Goal: Task Accomplishment & Management: Manage account settings

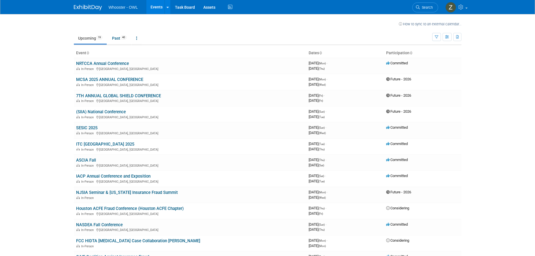
click at [143, 176] on link "IACP Annual Conference and Exposition" at bounding box center [113, 175] width 74 height 5
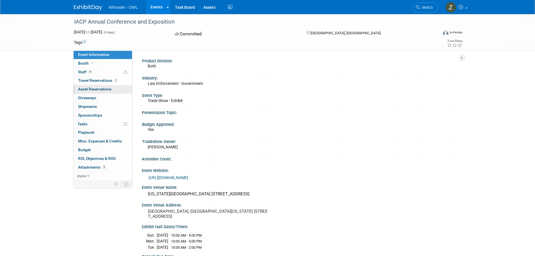
click at [100, 87] on span "Asset Reservations 0" at bounding box center [94, 89] width 33 height 4
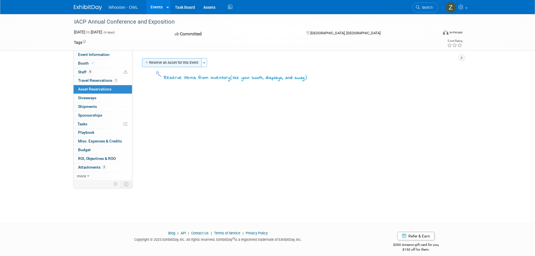
click at [149, 64] on icon "button" at bounding box center [147, 63] width 4 height 4
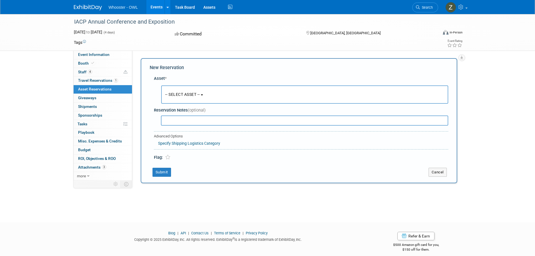
scroll to position [6, 0]
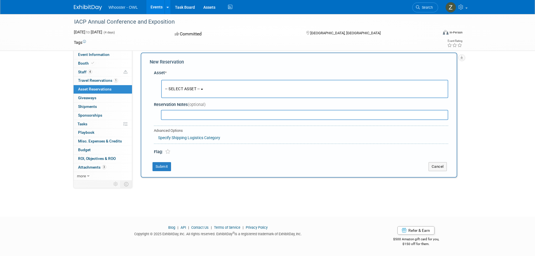
click at [201, 85] on button "-- SELECT ASSET --" at bounding box center [304, 89] width 287 height 18
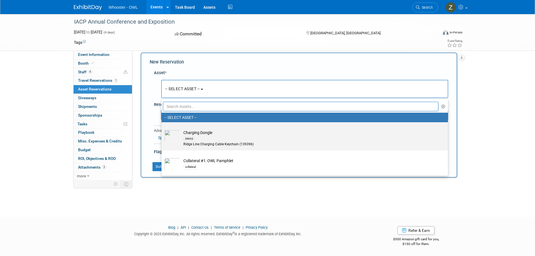
click at [230, 139] on div "SWAG" at bounding box center [309, 138] width 253 height 6
click at [162, 129] on input "Charging Dongle SWAG Ridge Line Charging Cable Keychain (139396)" at bounding box center [161, 127] width 4 height 4
select select "10722225"
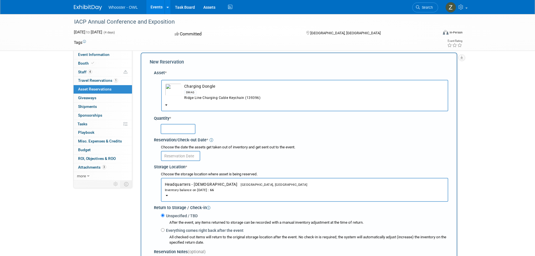
click at [184, 128] on input "text" at bounding box center [178, 129] width 35 height 10
type input "30"
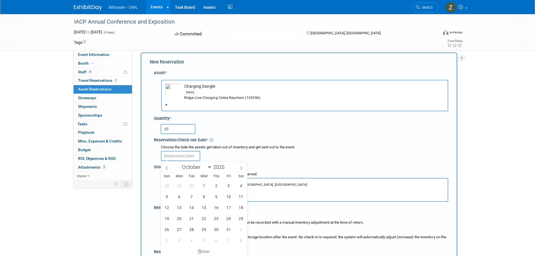
click at [180, 153] on input "text" at bounding box center [180, 156] width 39 height 10
click at [166, 170] on span at bounding box center [167, 168] width 10 height 10
select select "8"
click at [194, 220] on span "23" at bounding box center [191, 218] width 11 height 11
type input "[DATE]"
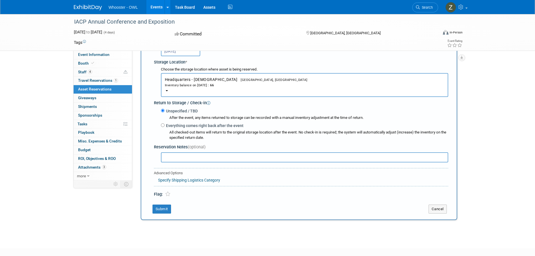
scroll to position [118, 0]
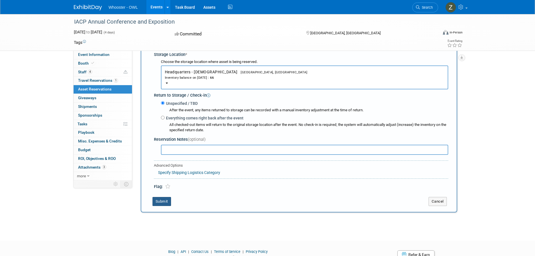
click at [163, 203] on button "Submit" at bounding box center [161, 201] width 19 height 9
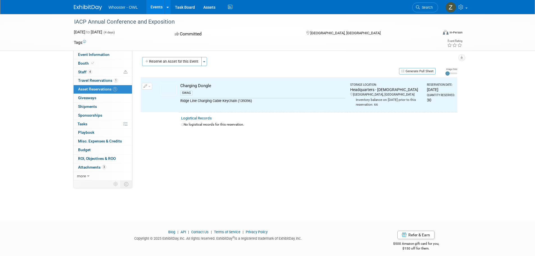
scroll to position [0, 0]
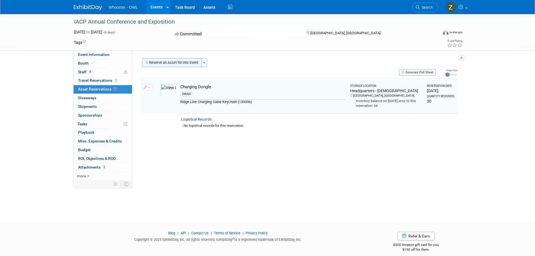
click at [167, 63] on button "Reserve an Asset for this Event" at bounding box center [171, 62] width 59 height 9
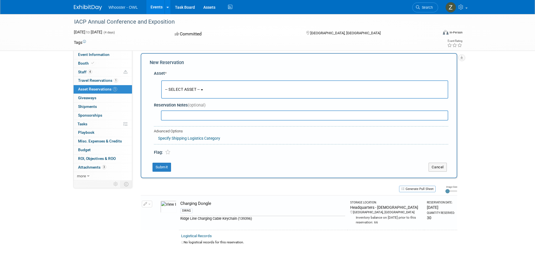
scroll to position [7, 0]
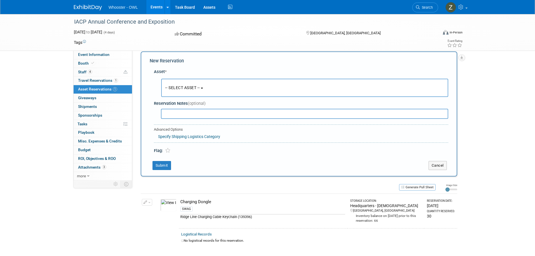
click at [194, 86] on span "-- SELECT ASSET --" at bounding box center [182, 87] width 35 height 4
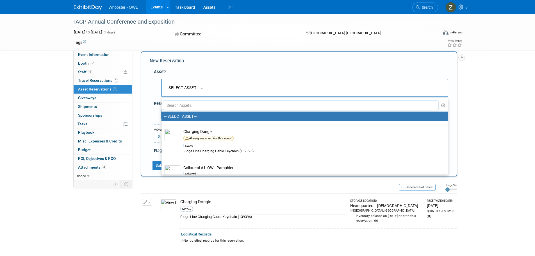
click at [203, 109] on input "text" at bounding box center [301, 105] width 276 height 10
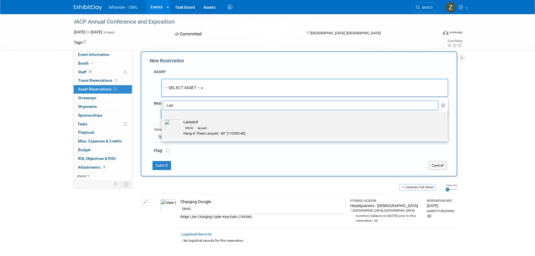
type input "Lan"
click at [178, 122] on img at bounding box center [172, 125] width 16 height 12
click at [162, 118] on input "Lanyard SWAG lanyard Hang In There Lanyard - 40" (110303-40)" at bounding box center [161, 116] width 4 height 4
select select "10722234"
select select "9"
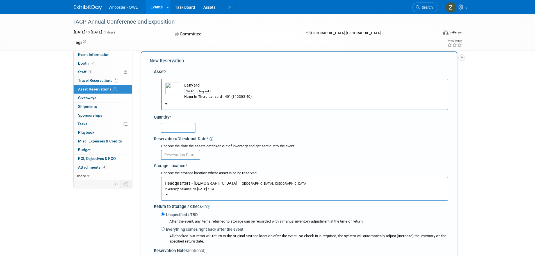
click at [190, 126] on input "text" at bounding box center [178, 128] width 35 height 10
type input "13"
click at [182, 158] on input "text" at bounding box center [180, 155] width 39 height 10
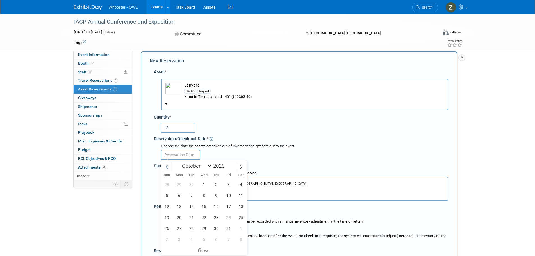
click at [166, 167] on icon at bounding box center [167, 167] width 4 height 4
select select "8"
click at [191, 218] on span "23" at bounding box center [191, 217] width 11 height 11
type input "[DATE]"
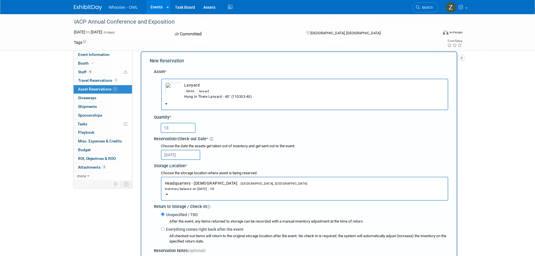
scroll to position [91, 0]
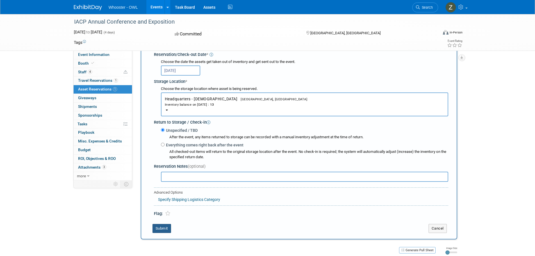
click at [160, 229] on button "Submit" at bounding box center [161, 228] width 19 height 9
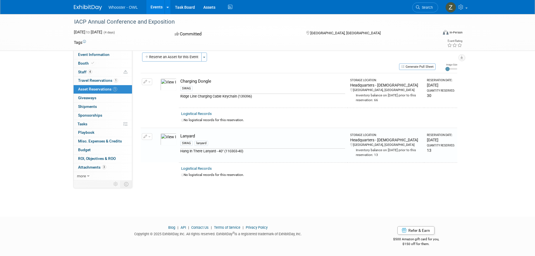
scroll to position [6, 0]
click at [158, 55] on button "Reserve an Asset for this Event" at bounding box center [171, 56] width 59 height 9
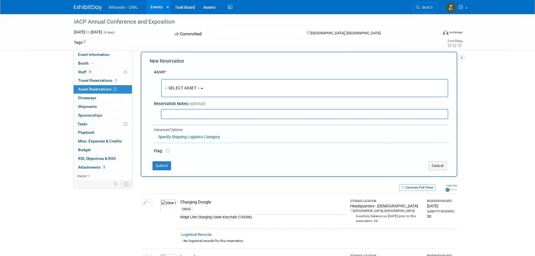
scroll to position [7, 0]
click at [178, 117] on input "text" at bounding box center [304, 114] width 287 height 10
click at [193, 86] on span "-- SELECT ASSET --" at bounding box center [182, 87] width 35 height 4
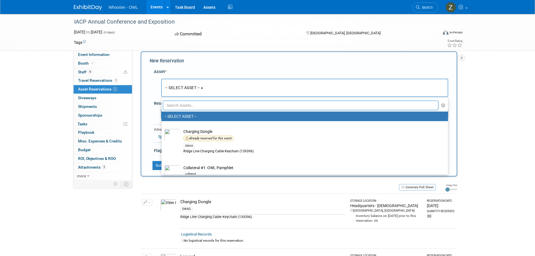
click at [186, 106] on input "text" at bounding box center [301, 105] width 276 height 10
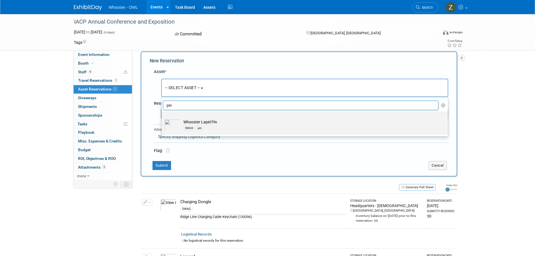
type input "pin"
click at [171, 124] on img at bounding box center [172, 125] width 16 height 12
click at [162, 118] on input "Whooster Lapel Pin SWAG pin" at bounding box center [161, 116] width 4 height 4
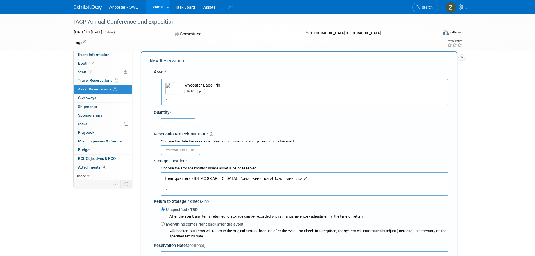
select select "10722239"
click at [183, 124] on input "text" at bounding box center [178, 123] width 35 height 10
type input "11"
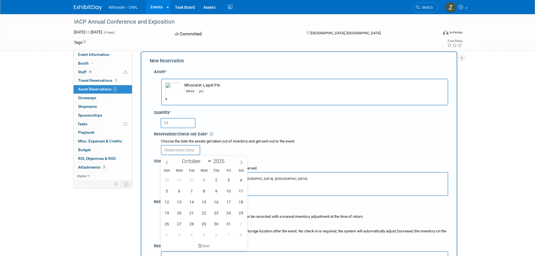
click at [186, 149] on input "text" at bounding box center [180, 150] width 39 height 10
click at [166, 165] on span at bounding box center [167, 162] width 10 height 10
select select "8"
click at [192, 214] on span "23" at bounding box center [191, 212] width 11 height 11
type input "[DATE]"
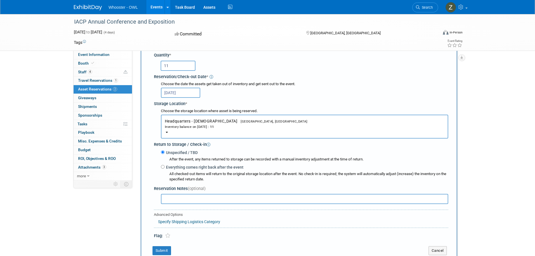
scroll to position [147, 0]
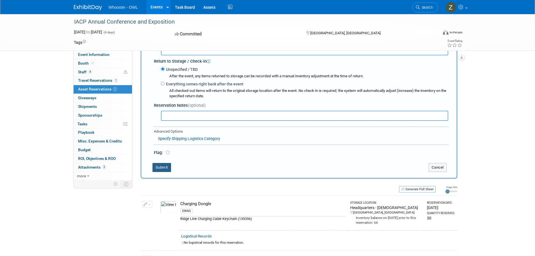
click at [162, 168] on button "Submit" at bounding box center [161, 167] width 19 height 9
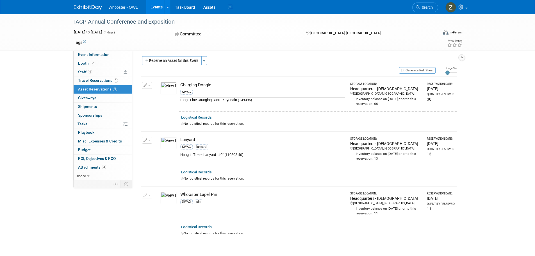
scroll to position [0, 0]
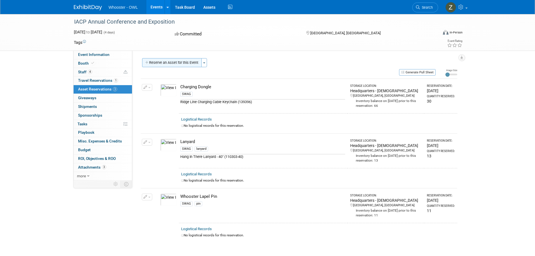
click at [186, 63] on button "Reserve an Asset for this Event" at bounding box center [171, 62] width 59 height 9
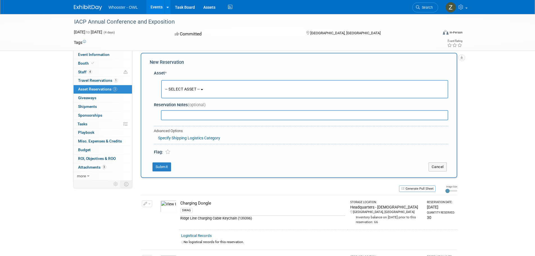
scroll to position [7, 0]
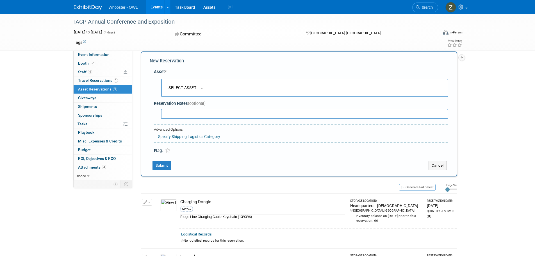
click at [189, 91] on button "-- SELECT ASSET --" at bounding box center [304, 88] width 287 height 18
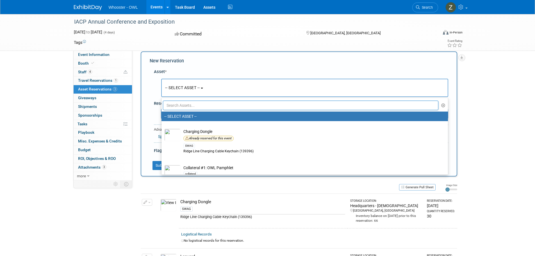
click at [190, 106] on input "text" at bounding box center [301, 105] width 276 height 10
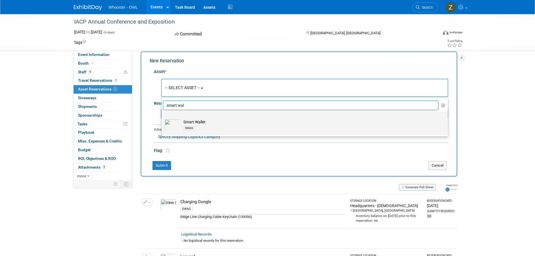
type input "smart wal"
click at [191, 122] on td "Smart Wallet SWAG" at bounding box center [308, 125] width 256 height 12
click at [162, 118] on input "Smart Wallet SWAG" at bounding box center [161, 116] width 4 height 4
select select "10722237"
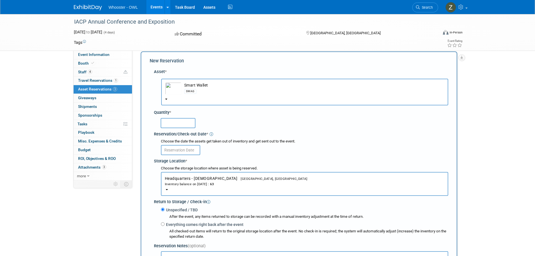
click at [187, 123] on input "text" at bounding box center [178, 123] width 35 height 10
type input "30"
click at [184, 150] on input "text" at bounding box center [180, 150] width 39 height 10
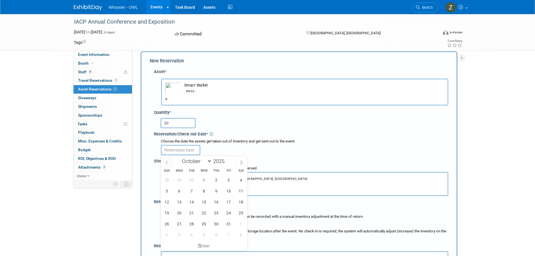
click at [165, 161] on icon at bounding box center [167, 162] width 4 height 4
select select "8"
click at [188, 211] on span "23" at bounding box center [191, 212] width 11 height 11
type input "[DATE]"
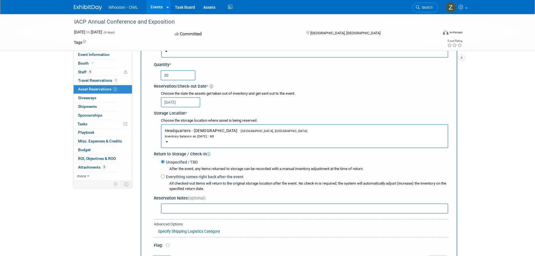
scroll to position [147, 0]
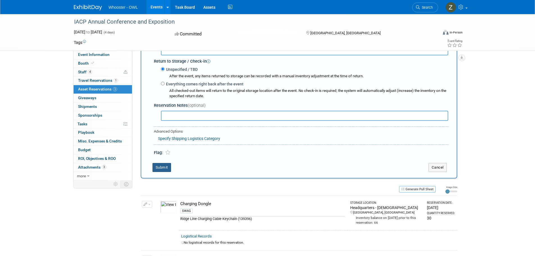
click at [159, 168] on button "Submit" at bounding box center [161, 167] width 19 height 9
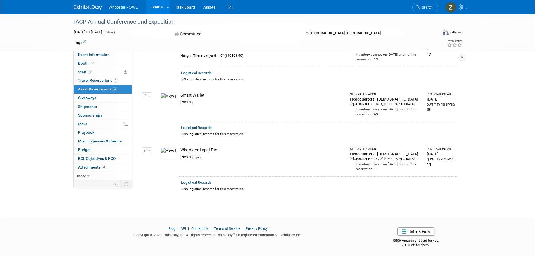
scroll to position [0, 0]
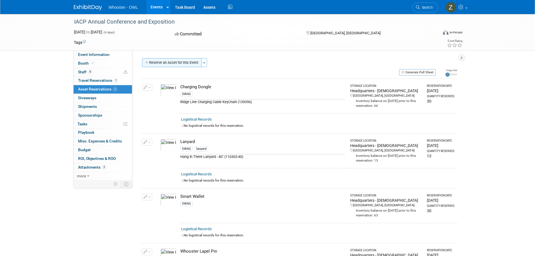
click at [182, 61] on button "Reserve an Asset for this Event" at bounding box center [171, 62] width 59 height 9
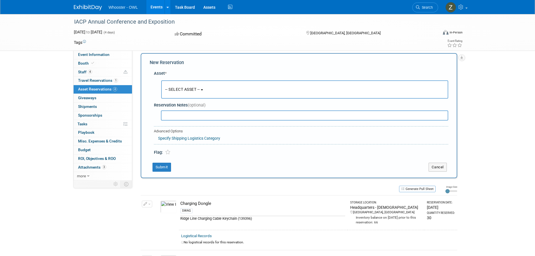
scroll to position [7, 0]
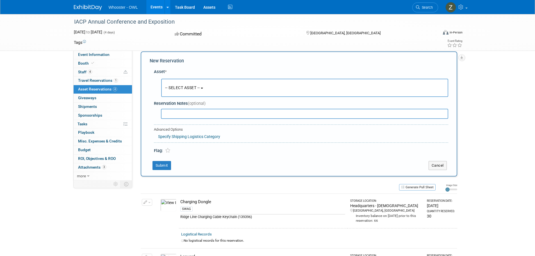
click at [187, 90] on span "-- SELECT ASSET --" at bounding box center [182, 87] width 35 height 4
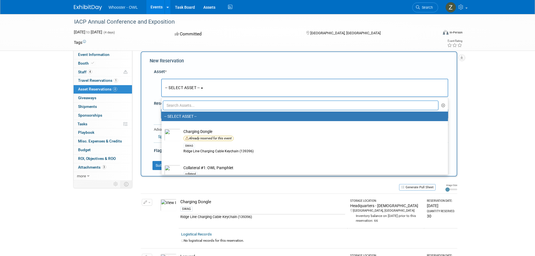
click at [191, 107] on input "text" at bounding box center [301, 105] width 276 height 10
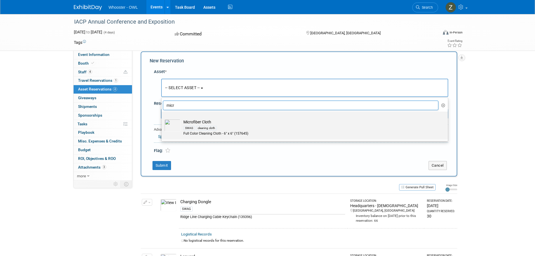
type input "micr"
click at [177, 124] on img at bounding box center [172, 125] width 16 height 12
click at [162, 118] on input "Microfiber Cloth SWAG cleaning cloth Full Color Cleaning Cloth - 6" x 6" (15764…" at bounding box center [161, 116] width 4 height 4
select select "10722233"
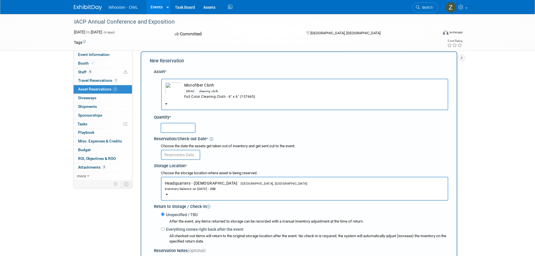
click at [170, 131] on input "text" at bounding box center [178, 128] width 35 height 10
type input "30"
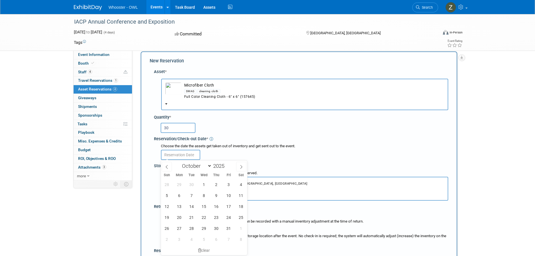
click at [173, 157] on input "text" at bounding box center [180, 155] width 39 height 10
click at [167, 165] on icon at bounding box center [167, 167] width 2 height 4
select select "8"
click at [192, 216] on span "23" at bounding box center [191, 217] width 11 height 11
type input "[DATE]"
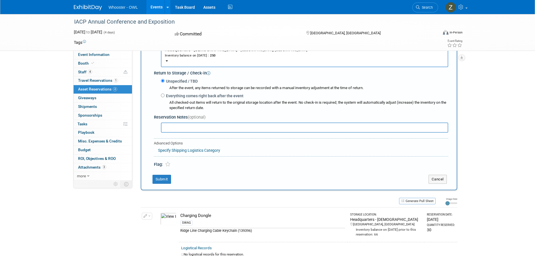
scroll to position [147, 0]
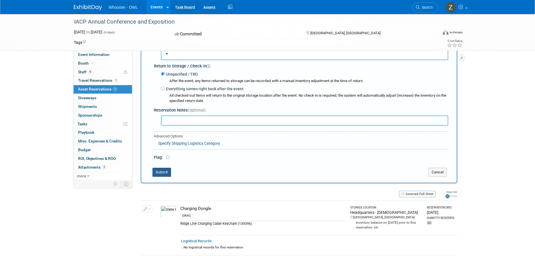
drag, startPoint x: 158, startPoint y: 170, endPoint x: 153, endPoint y: 168, distance: 5.3
click at [158, 170] on button "Submit" at bounding box center [161, 172] width 19 height 9
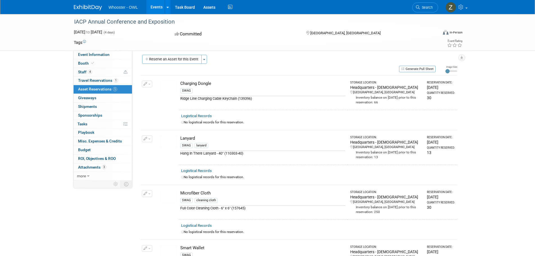
scroll to position [0, 0]
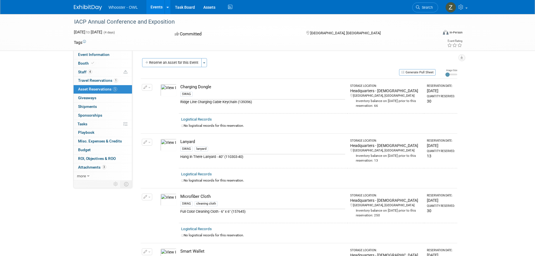
click at [163, 56] on div "Product Division: Both Industry: Law Enforcement - Government Event Type: Trade…" at bounding box center [296, 116] width 329 height 130
click at [163, 59] on button "Reserve an Asset for this Event" at bounding box center [171, 62] width 59 height 9
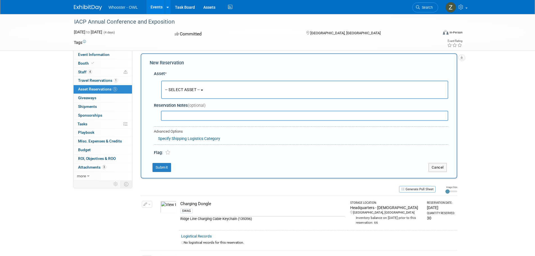
scroll to position [7, 0]
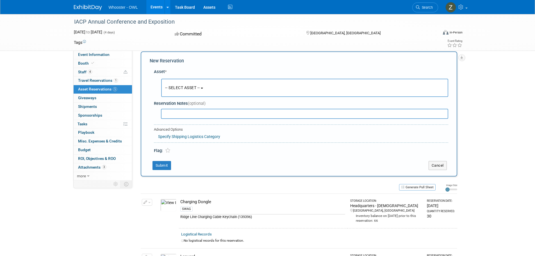
click at [193, 93] on button "-- SELECT ASSET --" at bounding box center [304, 88] width 287 height 18
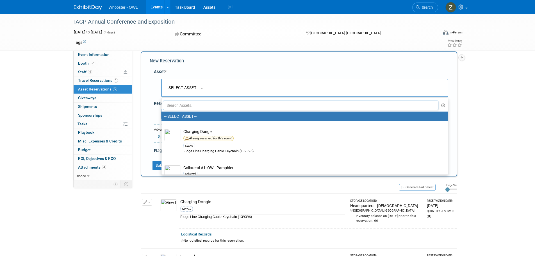
click at [190, 105] on input "text" at bounding box center [301, 105] width 276 height 10
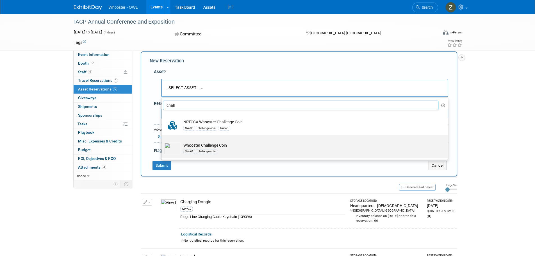
type input "chall"
click at [169, 148] on img at bounding box center [172, 148] width 16 height 12
click at [162, 141] on input "Whooster Challenge Coin SWAG challenge coin" at bounding box center [161, 140] width 4 height 4
select select "10722238"
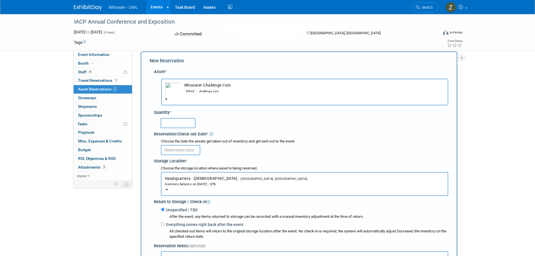
click at [176, 124] on input "text" at bounding box center [178, 123] width 35 height 10
type input "10"
click at [179, 152] on input "text" at bounding box center [180, 150] width 39 height 10
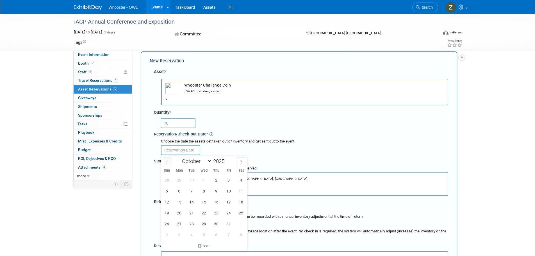
click at [166, 162] on icon at bounding box center [167, 162] width 2 height 4
select select "8"
click at [189, 214] on span "23" at bounding box center [191, 212] width 11 height 11
type input "[DATE]"
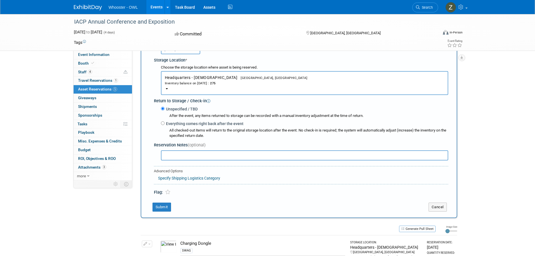
scroll to position [203, 0]
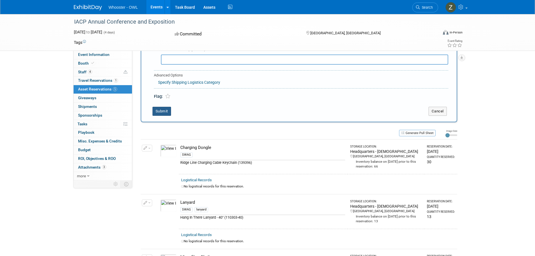
click at [164, 114] on button "Submit" at bounding box center [161, 111] width 19 height 9
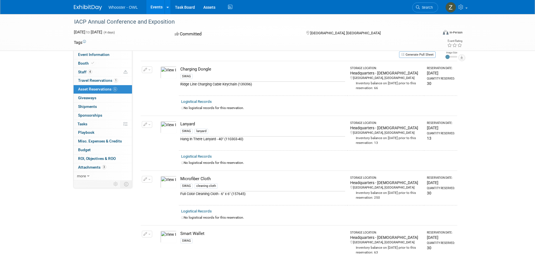
scroll to position [0, 0]
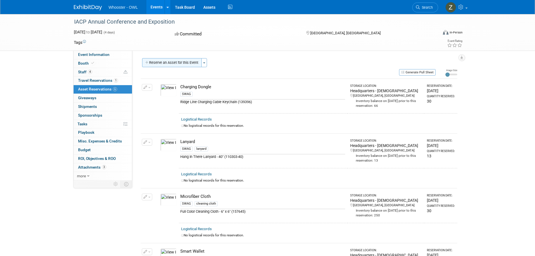
click at [178, 63] on button "Reserve an Asset for this Event" at bounding box center [171, 62] width 59 height 9
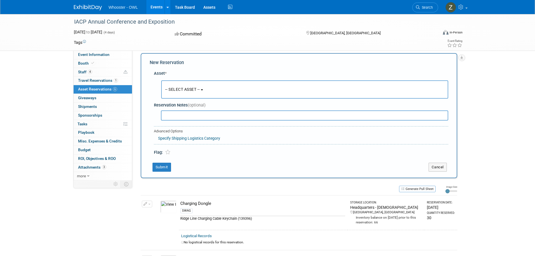
scroll to position [7, 0]
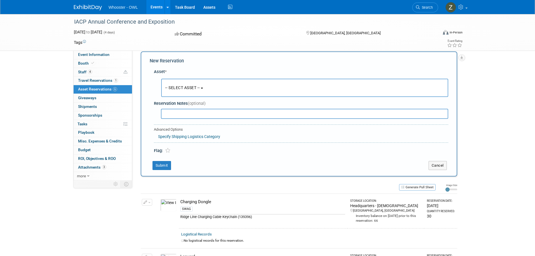
click at [190, 84] on button "-- SELECT ASSET --" at bounding box center [304, 88] width 287 height 18
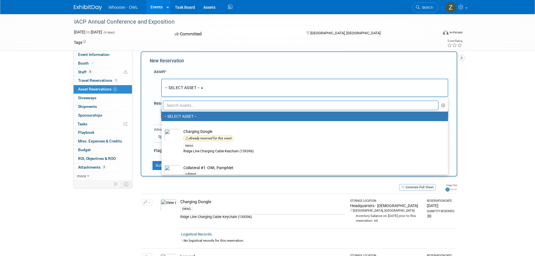
click at [191, 106] on input "text" at bounding box center [301, 105] width 276 height 10
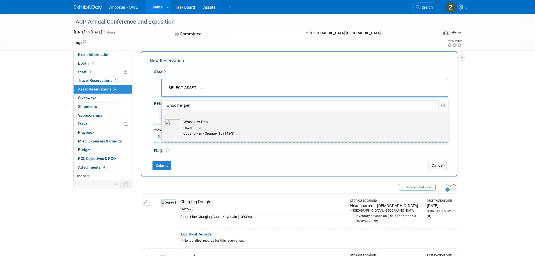
type input "whooster pen"
click at [200, 126] on div "pen" at bounding box center [200, 128] width 8 height 4
click at [162, 118] on input "Whooster Pen SWAG pen Cubano Pen - Opaque (109148-S)" at bounding box center [161, 116] width 4 height 4
select select "10722231"
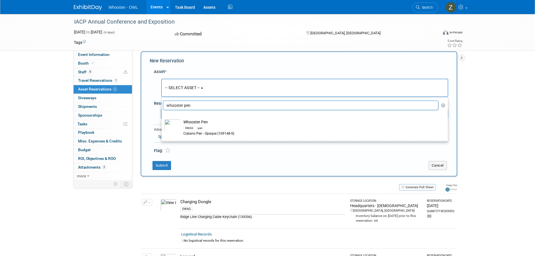
select select "9"
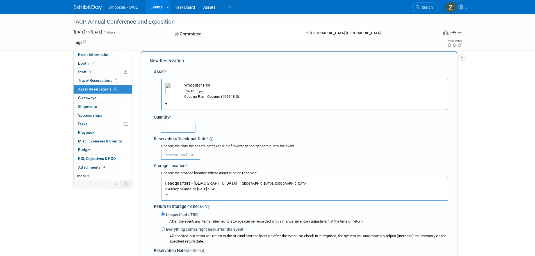
click at [180, 129] on input "text" at bounding box center [178, 128] width 35 height 10
type input "30"
click at [179, 159] on body "Whooster - OWL Events Recently Viewed Events: IACP Annual Conference and Exposi…" at bounding box center [267, 121] width 535 height 256
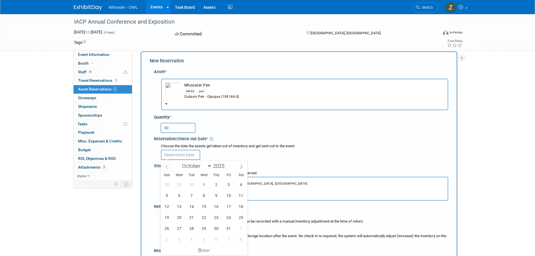
click at [166, 164] on span at bounding box center [167, 167] width 10 height 10
select select "8"
click at [193, 214] on span "23" at bounding box center [191, 217] width 11 height 11
type input "[DATE]"
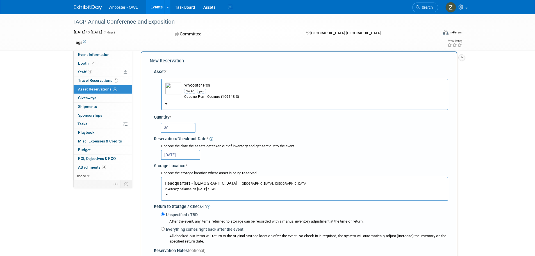
scroll to position [175, 0]
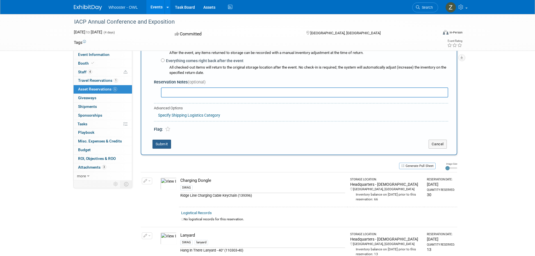
click at [163, 144] on button "Submit" at bounding box center [161, 143] width 19 height 9
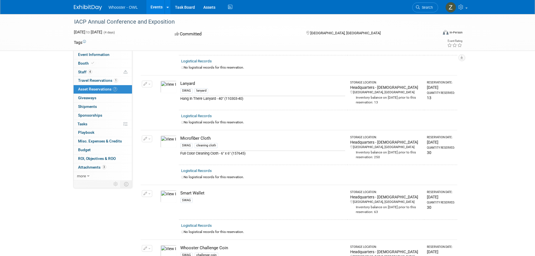
scroll to position [0, 0]
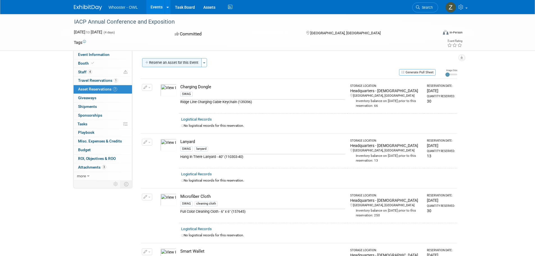
click at [173, 63] on button "Reserve an Asset for this Event" at bounding box center [171, 62] width 59 height 9
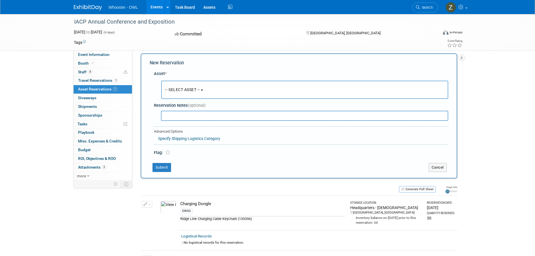
scroll to position [7, 0]
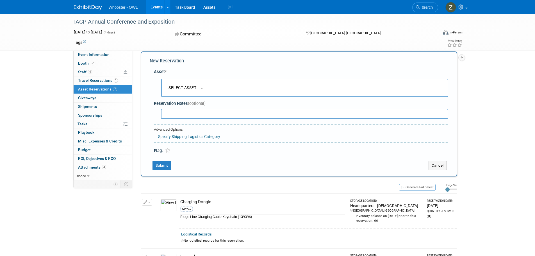
click at [183, 89] on span "-- SELECT ASSET --" at bounding box center [182, 87] width 35 height 4
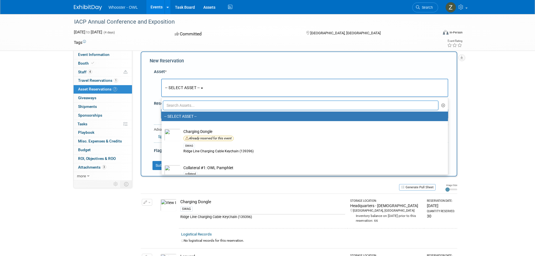
click at [191, 105] on input "text" at bounding box center [301, 105] width 276 height 10
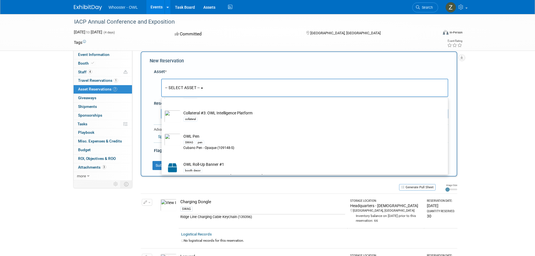
scroll to position [56, 0]
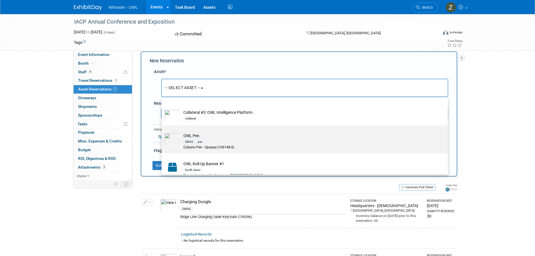
type input "owl"
click at [198, 136] on td "OWL Pen SWAG pen Cubano Pen - Opaque (109148-S)" at bounding box center [308, 141] width 256 height 17
click at [162, 132] on input "OWL Pen SWAG pen Cubano Pen - Opaque (109148-S)" at bounding box center [161, 130] width 4 height 4
select select "10722232"
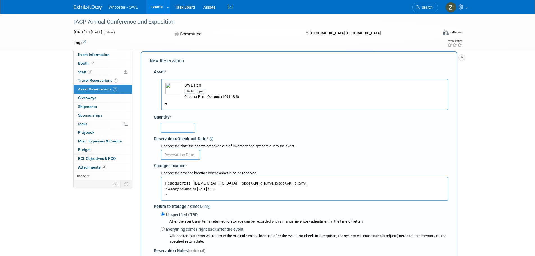
click at [184, 129] on input "text" at bounding box center [178, 128] width 35 height 10
type input "30"
click at [183, 156] on input "text" at bounding box center [180, 155] width 39 height 10
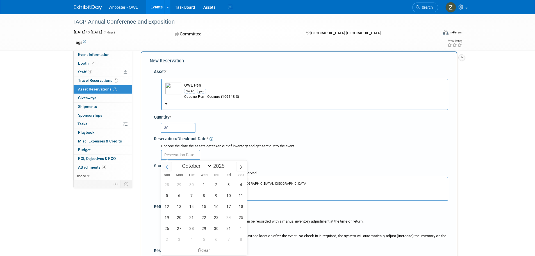
click at [168, 166] on icon at bounding box center [167, 167] width 4 height 4
select select "8"
click at [192, 220] on span "23" at bounding box center [191, 217] width 11 height 11
type input "[DATE]"
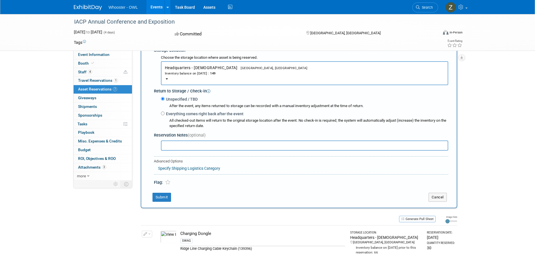
scroll to position [147, 0]
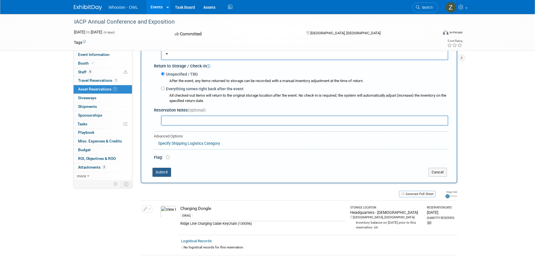
click at [161, 173] on button "Submit" at bounding box center [161, 172] width 19 height 9
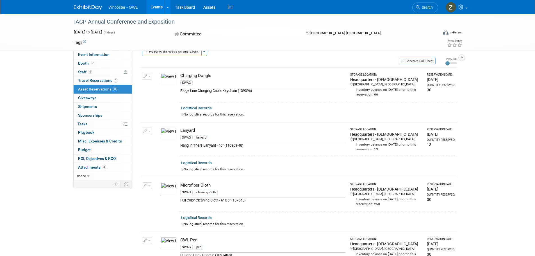
scroll to position [0, 0]
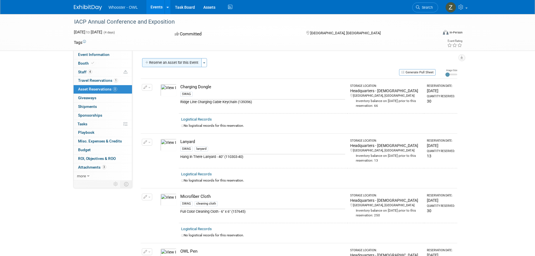
click at [184, 60] on button "Reserve an Asset for this Event" at bounding box center [171, 62] width 59 height 9
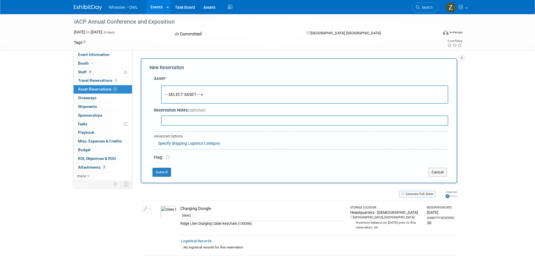
scroll to position [7, 0]
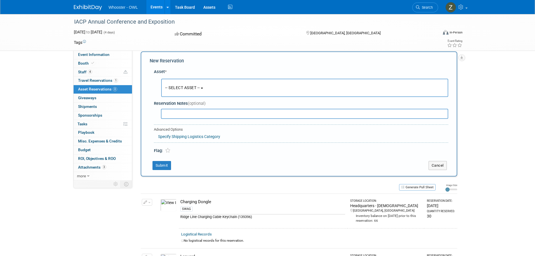
click at [206, 89] on button "-- SELECT ASSET --" at bounding box center [304, 88] width 287 height 18
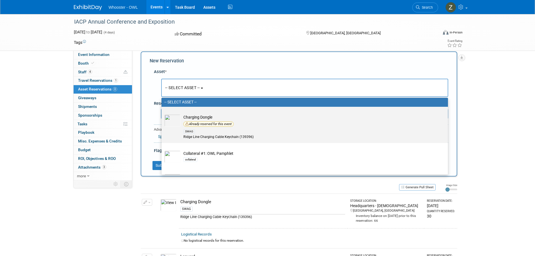
scroll to position [28, 0]
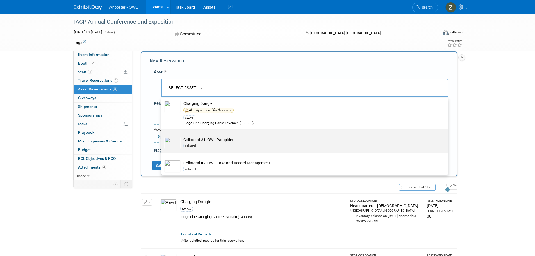
click at [204, 140] on td "Collateral #1: OWL Pamphlet collateral" at bounding box center [308, 143] width 256 height 12
click at [162, 136] on input "Collateral #1: OWL Pamphlet collateral" at bounding box center [161, 134] width 4 height 4
select select "10726646"
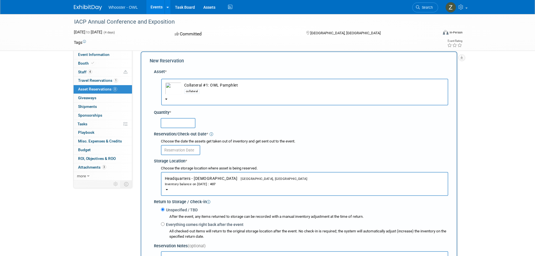
click at [182, 126] on input "text" at bounding box center [178, 123] width 35 height 10
type input "40"
click at [186, 150] on input "text" at bounding box center [180, 150] width 39 height 10
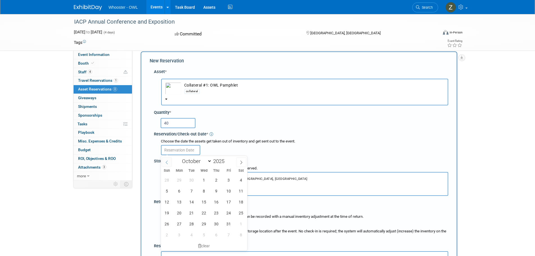
click at [167, 160] on icon at bounding box center [167, 162] width 4 height 4
select select "8"
click at [194, 211] on span "23" at bounding box center [191, 212] width 11 height 11
type input "[DATE]"
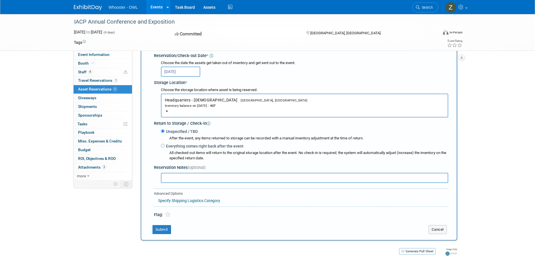
scroll to position [91, 0]
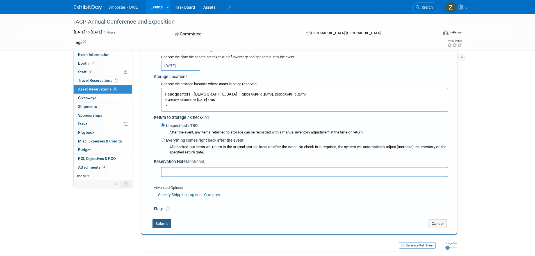
click at [161, 222] on button "Submit" at bounding box center [161, 223] width 19 height 9
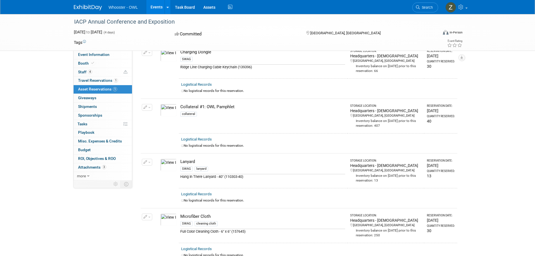
scroll to position [0, 0]
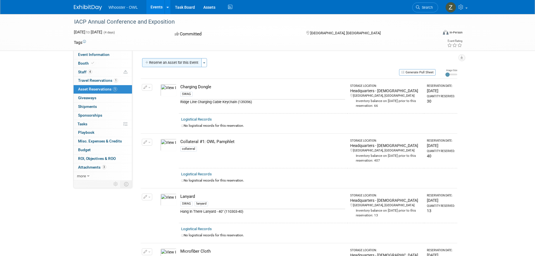
click at [175, 63] on button "Reserve an Asset for this Event" at bounding box center [171, 62] width 59 height 9
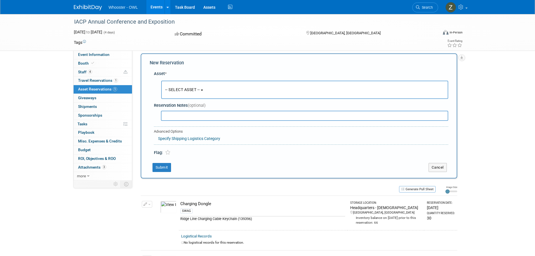
scroll to position [7, 0]
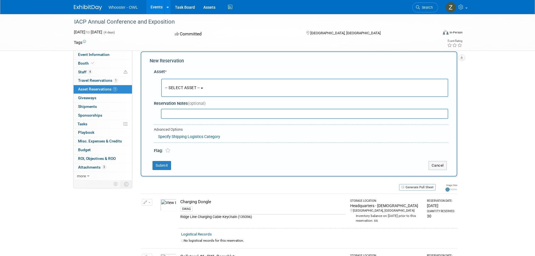
click at [196, 91] on button "-- SELECT ASSET --" at bounding box center [304, 88] width 287 height 18
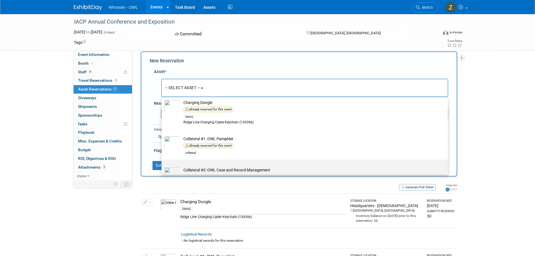
scroll to position [56, 0]
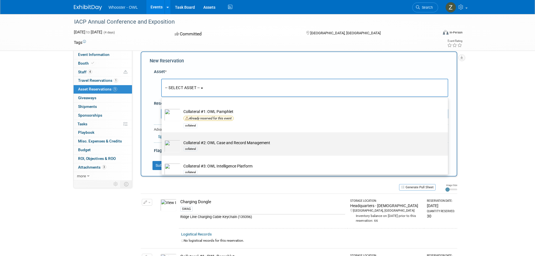
click at [197, 143] on td "Collateral #2: OWL Case and Record Management collateral" at bounding box center [308, 146] width 256 height 12
click at [162, 139] on input "Collateral #2: OWL Case and Record Management collateral" at bounding box center [161, 137] width 4 height 4
select select "10727305"
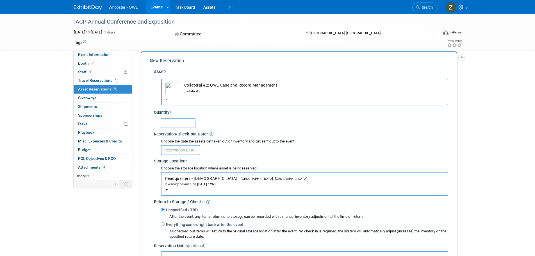
click at [180, 123] on input "text" at bounding box center [178, 123] width 35 height 10
type input "40"
click at [178, 148] on input "text" at bounding box center [180, 150] width 39 height 10
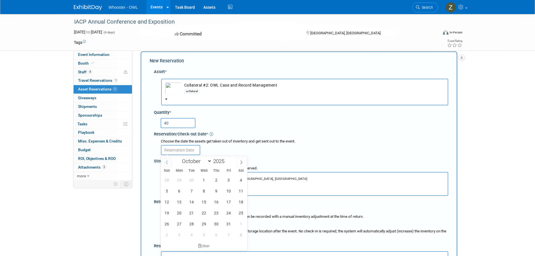
click at [165, 162] on icon at bounding box center [167, 162] width 4 height 4
select select "8"
click at [191, 213] on span "23" at bounding box center [191, 212] width 11 height 11
type input "[DATE]"
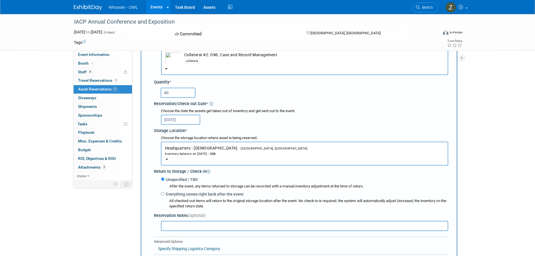
scroll to position [91, 0]
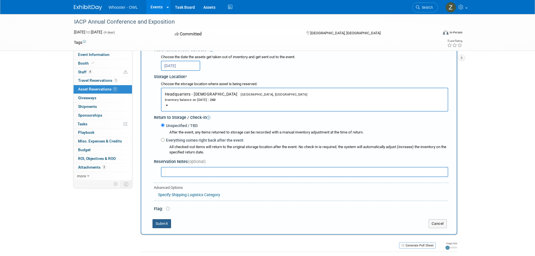
click at [156, 221] on button "Submit" at bounding box center [161, 223] width 19 height 9
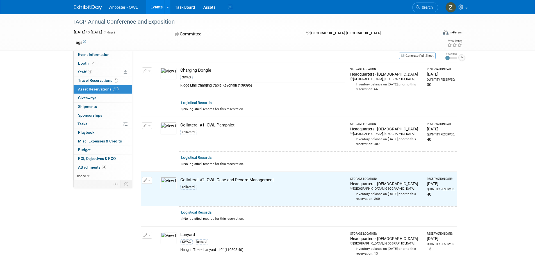
scroll to position [0, 0]
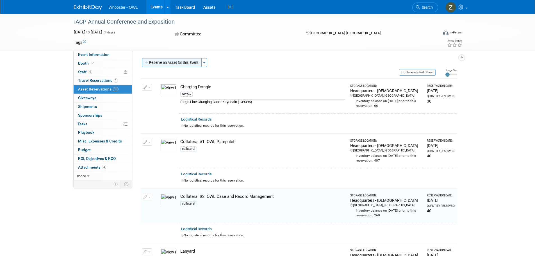
click at [177, 63] on button "Reserve an Asset for this Event" at bounding box center [171, 62] width 59 height 9
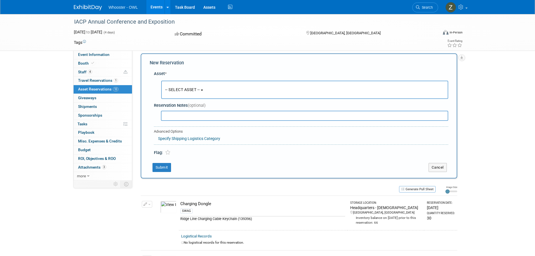
scroll to position [7, 0]
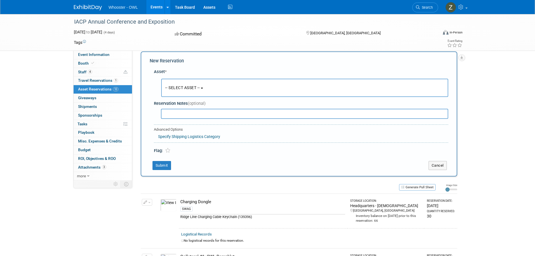
click at [182, 89] on span "-- SELECT ASSET --" at bounding box center [182, 87] width 35 height 4
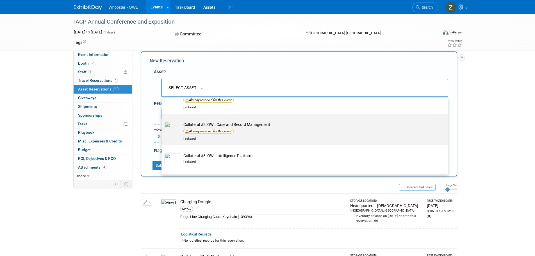
scroll to position [84, 0]
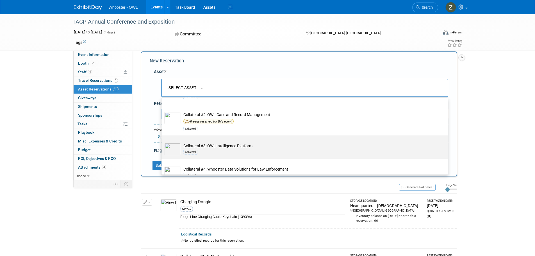
click at [194, 155] on div "collateral" at bounding box center [309, 151] width 253 height 6
click at [162, 142] on input "Collateral #3: OWL Intelligence Platform collateral" at bounding box center [161, 140] width 4 height 4
select select "10726645"
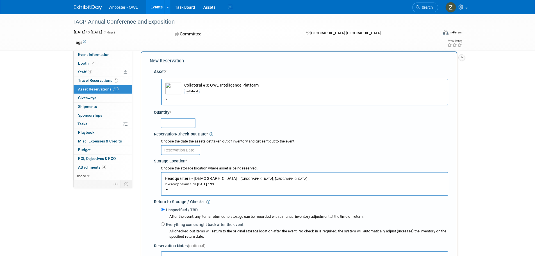
click at [178, 123] on input "text" at bounding box center [178, 123] width 35 height 10
type input "40"
click at [181, 150] on input "text" at bounding box center [180, 150] width 39 height 10
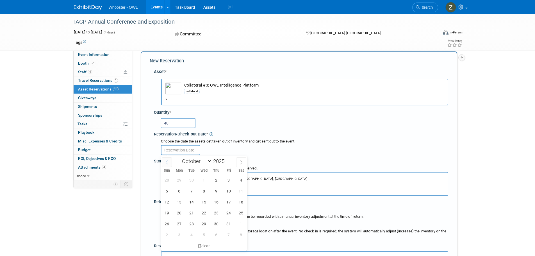
click at [169, 163] on span at bounding box center [167, 162] width 10 height 10
select select "8"
click at [191, 213] on span "23" at bounding box center [191, 212] width 11 height 11
type input "[DATE]"
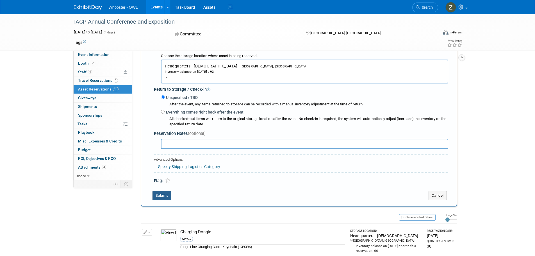
click at [162, 194] on button "Submit" at bounding box center [161, 195] width 19 height 9
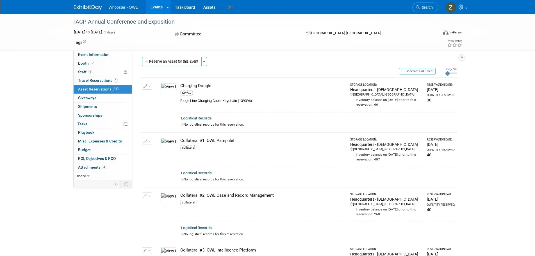
scroll to position [0, 0]
click at [160, 62] on button "Reserve an Asset for this Event" at bounding box center [171, 62] width 59 height 9
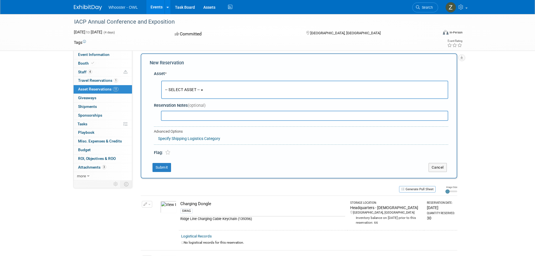
scroll to position [7, 0]
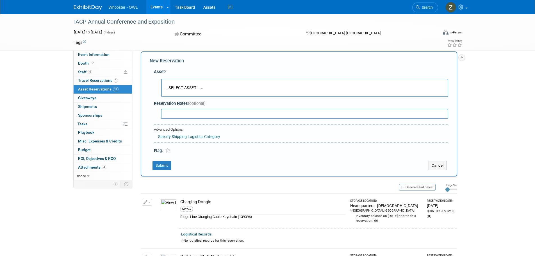
click at [192, 85] on span "-- SELECT ASSET --" at bounding box center [182, 87] width 35 height 4
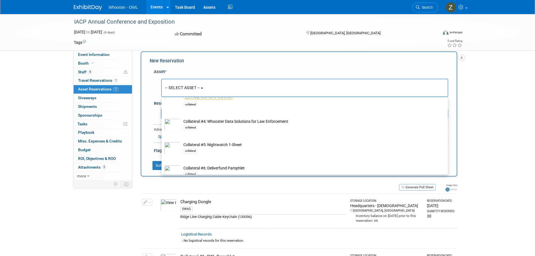
scroll to position [140, 0]
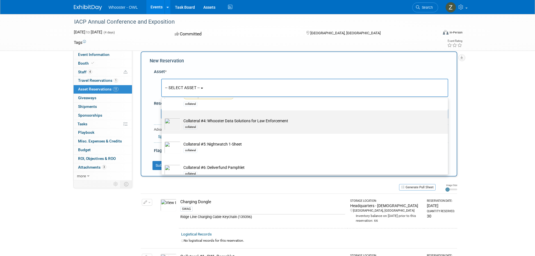
click at [214, 131] on label "Collateral #4: Whooster Data Solutions for Law Enforcement collateral" at bounding box center [303, 121] width 278 height 21
click at [162, 117] on input "Collateral #4: Whooster Data Solutions for Law Enforcement collateral" at bounding box center [161, 115] width 4 height 4
select select "10726644"
select select "9"
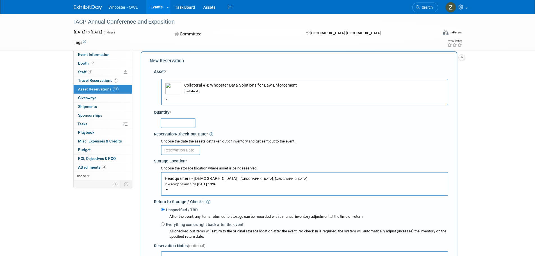
click at [182, 125] on input "text" at bounding box center [178, 123] width 35 height 10
type input "40"
click at [192, 152] on input "text" at bounding box center [180, 150] width 39 height 10
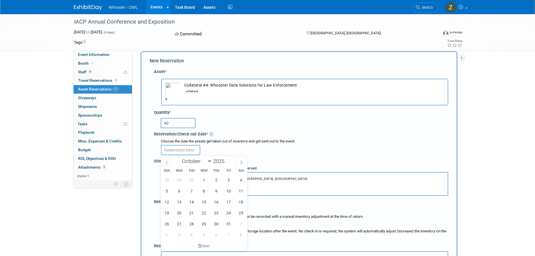
click at [165, 159] on span at bounding box center [167, 162] width 10 height 10
select select "8"
click at [191, 213] on span "23" at bounding box center [191, 212] width 11 height 11
type input "[DATE]"
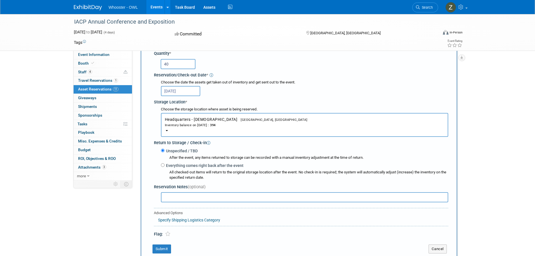
scroll to position [119, 0]
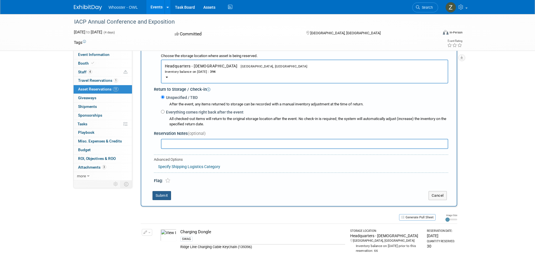
click at [163, 196] on button "Submit" at bounding box center [161, 195] width 19 height 9
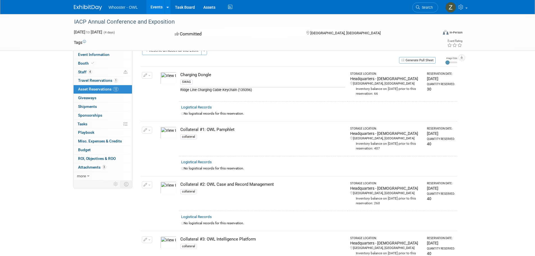
scroll to position [0, 0]
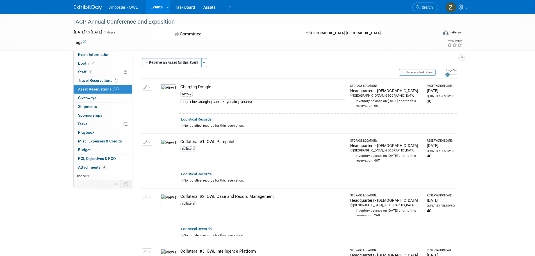
click at [164, 55] on div "Product Division: Both Industry: Law Enforcement - Government Event Type: Trade…" at bounding box center [296, 116] width 329 height 130
click at [165, 61] on button "Reserve an Asset for this Event" at bounding box center [171, 62] width 59 height 9
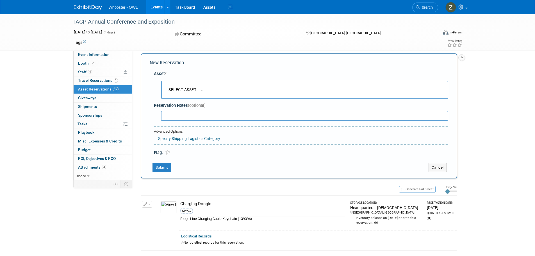
scroll to position [7, 0]
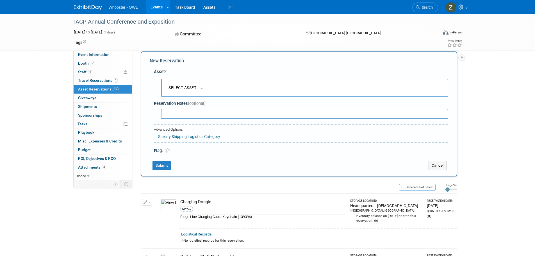
click at [182, 90] on span "-- SELECT ASSET --" at bounding box center [182, 87] width 35 height 4
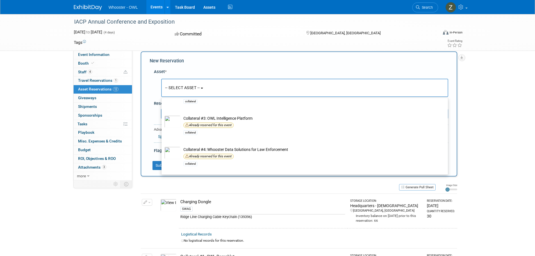
scroll to position [140, 0]
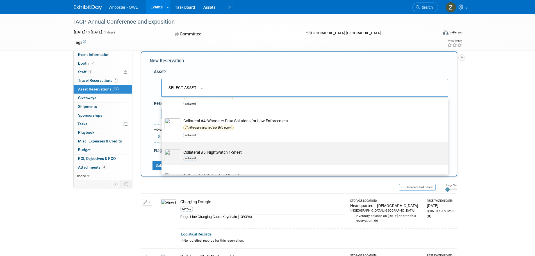
click at [204, 157] on div "collateral" at bounding box center [309, 158] width 253 height 6
click at [162, 148] on input "Collateral #5: Nightwatch 1-Sheet collateral" at bounding box center [161, 147] width 4 height 4
select select "10727304"
select select "9"
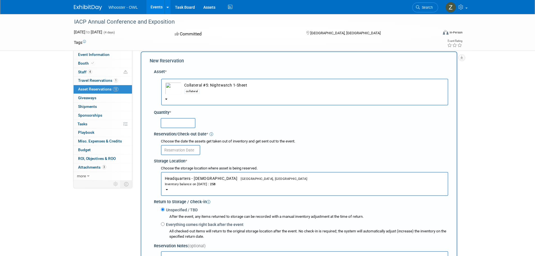
click at [186, 127] on input "text" at bounding box center [178, 123] width 35 height 10
type input "40"
click at [183, 152] on input "text" at bounding box center [180, 150] width 39 height 10
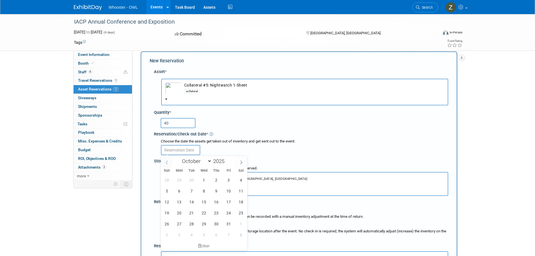
click at [165, 163] on icon at bounding box center [167, 162] width 4 height 4
select select "8"
click at [195, 212] on span "23" at bounding box center [191, 212] width 11 height 11
type input "[DATE]"
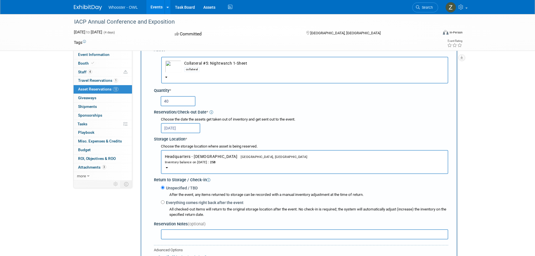
scroll to position [119, 0]
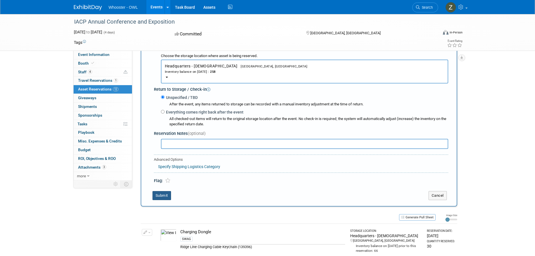
click at [161, 196] on button "Submit" at bounding box center [161, 195] width 19 height 9
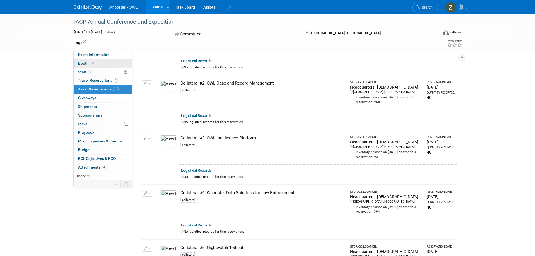
scroll to position [112, 0]
click at [202, 3] on link "Assets" at bounding box center [209, 7] width 20 height 14
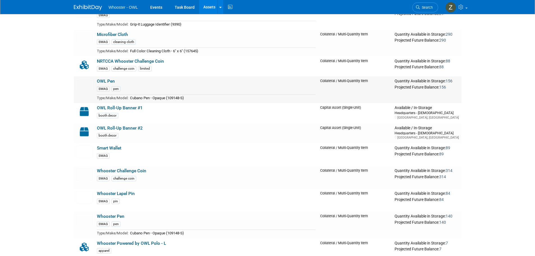
scroll to position [309, 0]
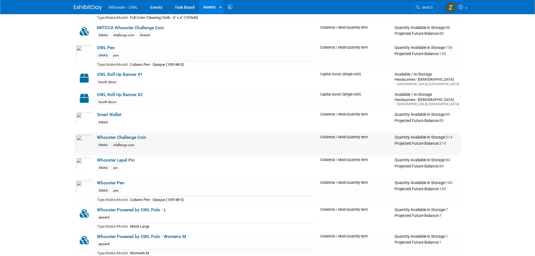
click at [130, 139] on link "Whooster Challenge Coin" at bounding box center [121, 137] width 49 height 5
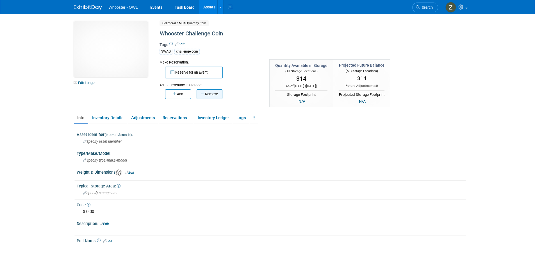
click at [207, 95] on button "Remove" at bounding box center [209, 94] width 26 height 10
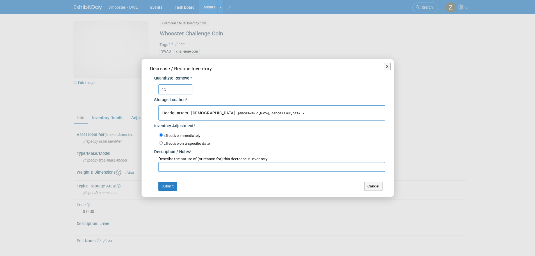
type input "15"
click at [195, 169] on input "text" at bounding box center [271, 167] width 227 height 10
type input "Jordy for Robert Dugan"
click at [172, 184] on button "Submit" at bounding box center [167, 186] width 19 height 9
